Goal: Check status: Check status

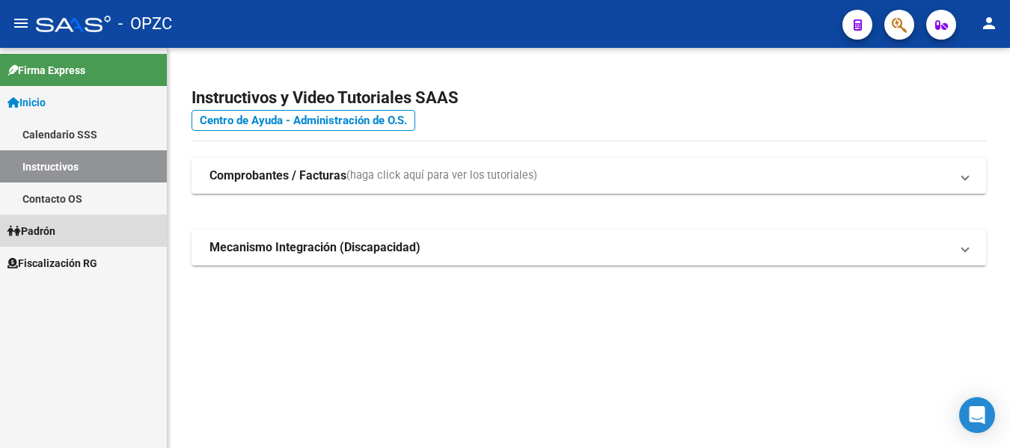
click at [45, 228] on span "Padrón" at bounding box center [31, 231] width 48 height 16
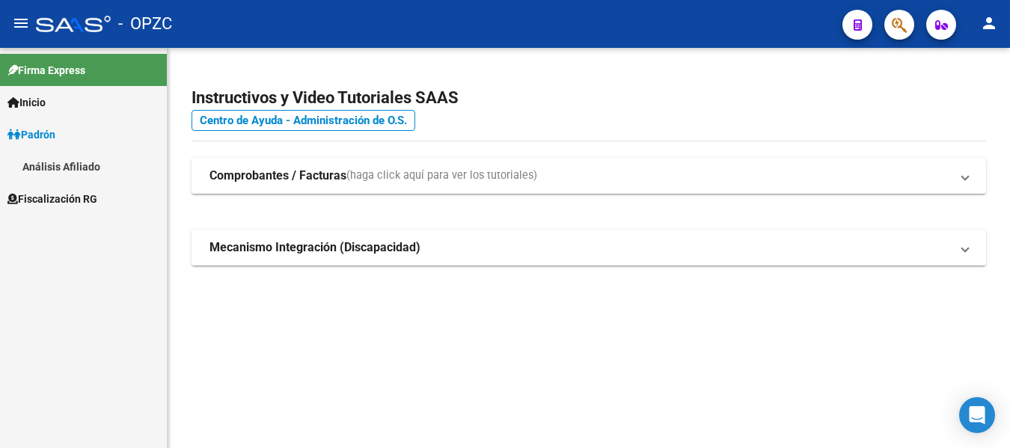
click at [54, 168] on link "Análisis Afiliado" at bounding box center [83, 166] width 167 height 32
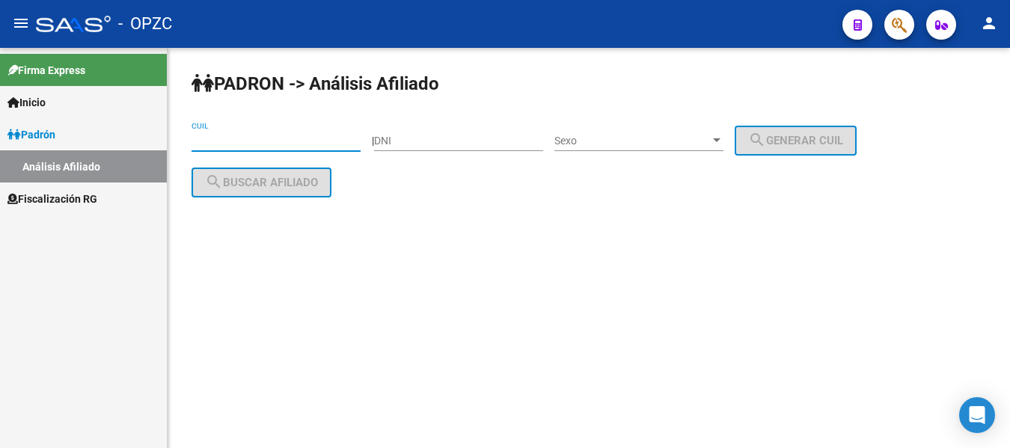
click at [219, 135] on input "CUIL" at bounding box center [276, 141] width 169 height 13
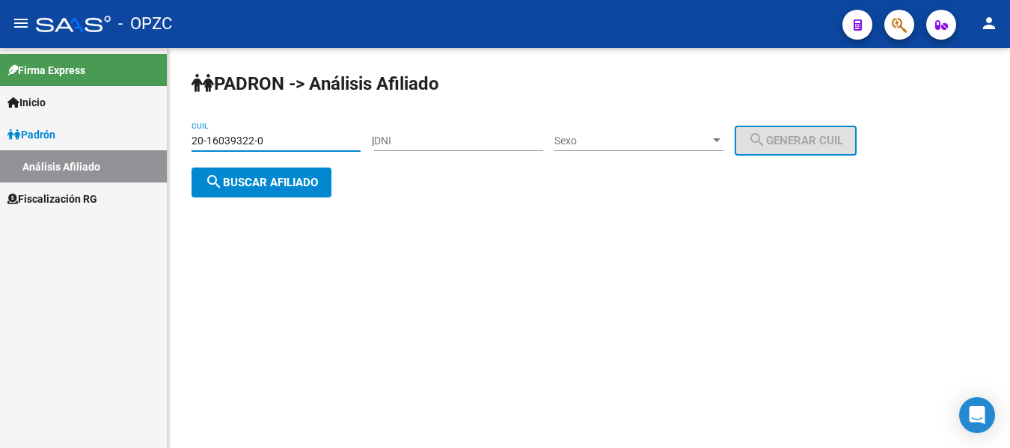
type input "20-16039322-0"
click at [286, 180] on span "search Buscar afiliado" at bounding box center [261, 182] width 113 height 13
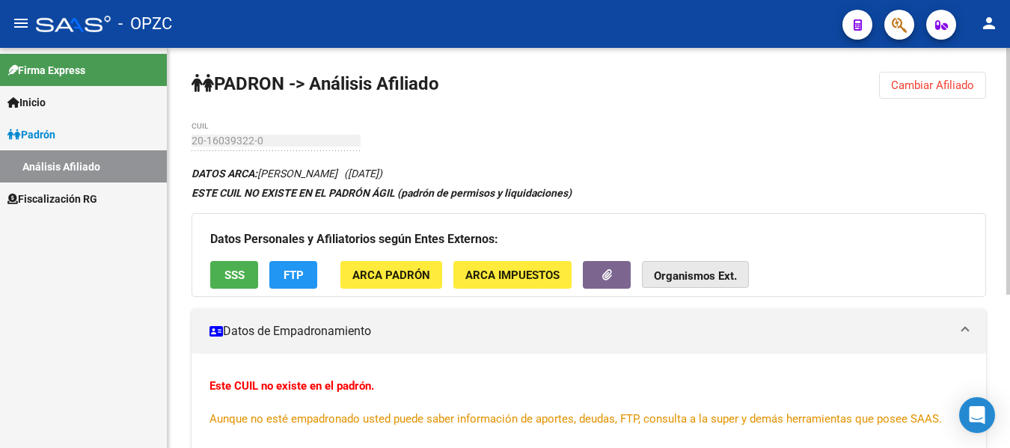
click at [702, 267] on button "Organismos Ext." at bounding box center [695, 275] width 107 height 28
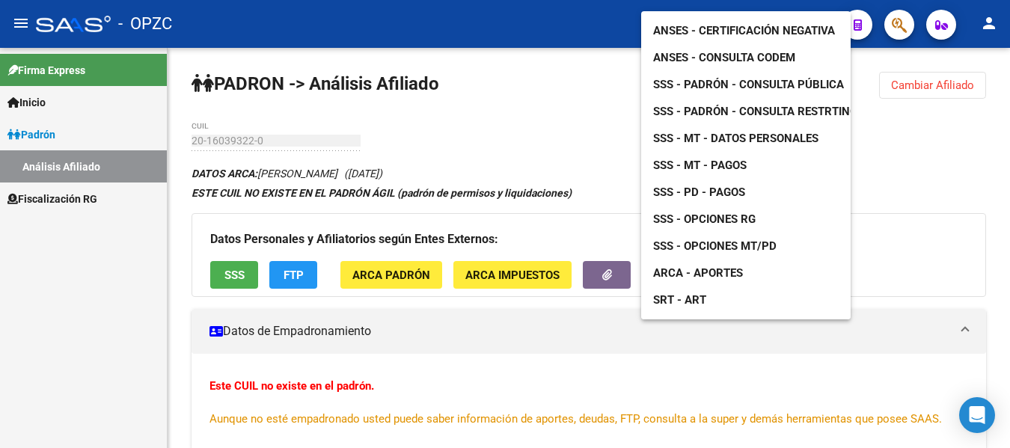
click at [702, 266] on span "ARCA - Aportes" at bounding box center [698, 272] width 90 height 13
